Goal: Task Accomplishment & Management: Use online tool/utility

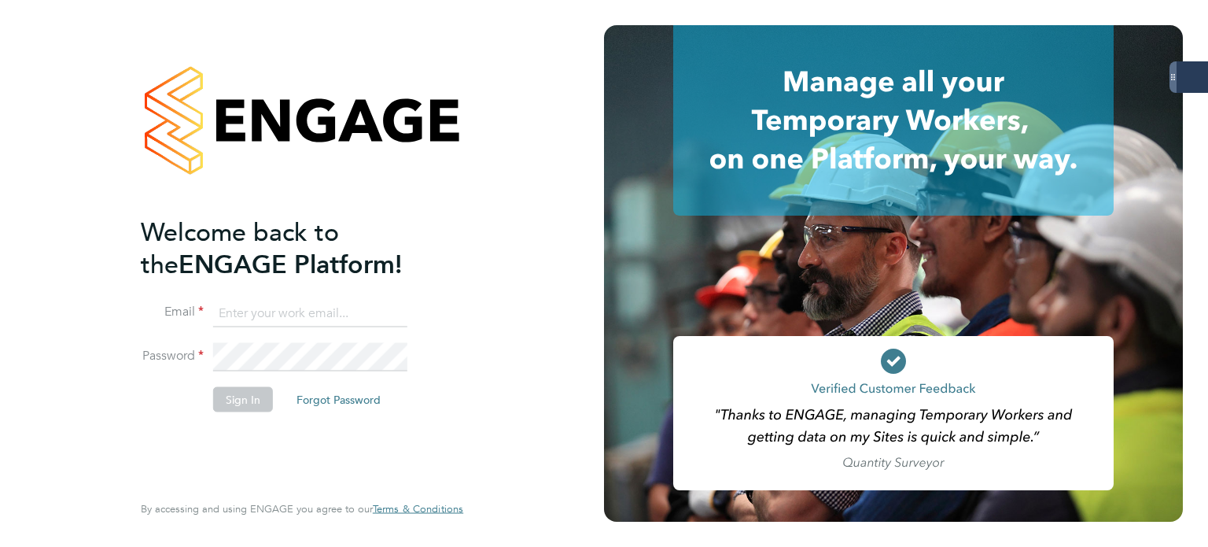
type input "[PERSON_NAME][EMAIL_ADDRESS][PERSON_NAME][DOMAIN_NAME]"
click at [253, 395] on button "Sign In" at bounding box center [243, 398] width 60 height 25
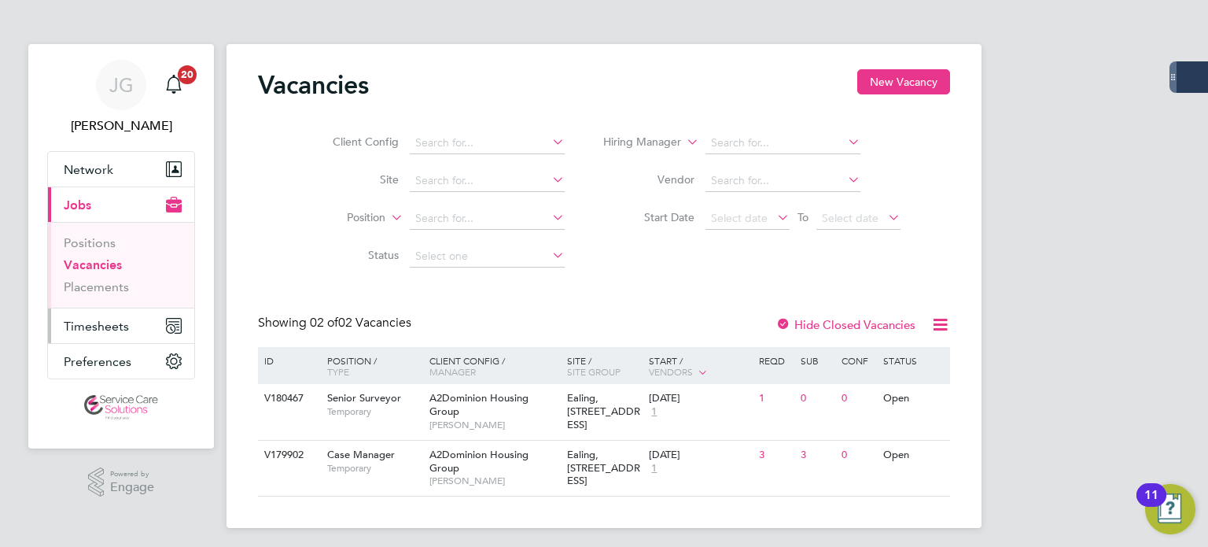
click at [101, 315] on button "Timesheets" at bounding box center [121, 325] width 146 height 35
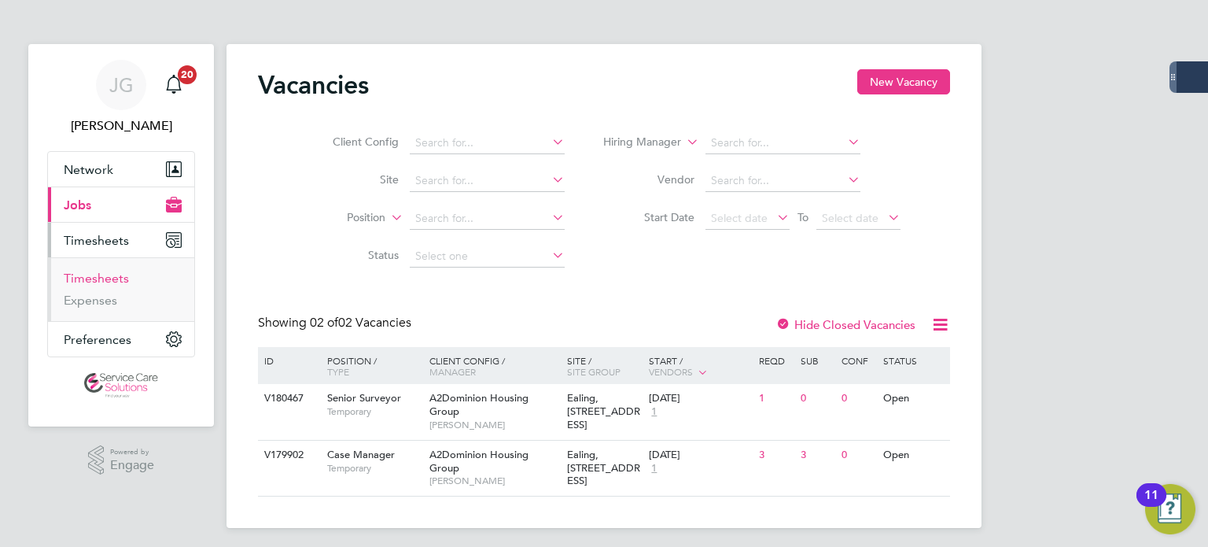
click at [104, 278] on link "Timesheets" at bounding box center [96, 278] width 65 height 15
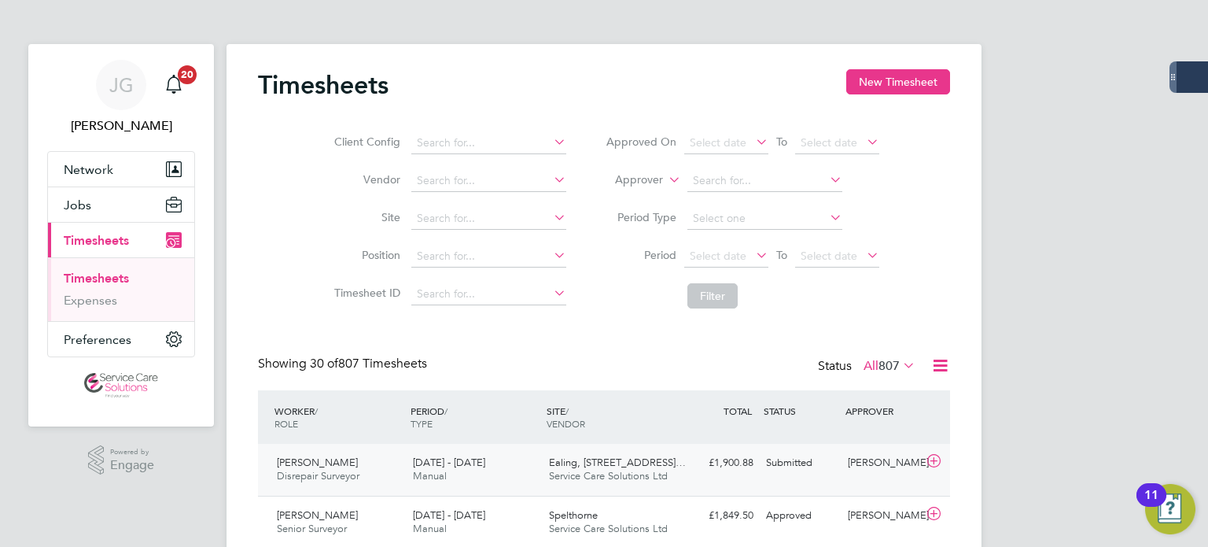
click at [397, 473] on div "Alex Mcnally Disrepair Surveyor 22 - 28 Sep 2025" at bounding box center [339, 469] width 136 height 39
